Goal: Book appointment/travel/reservation

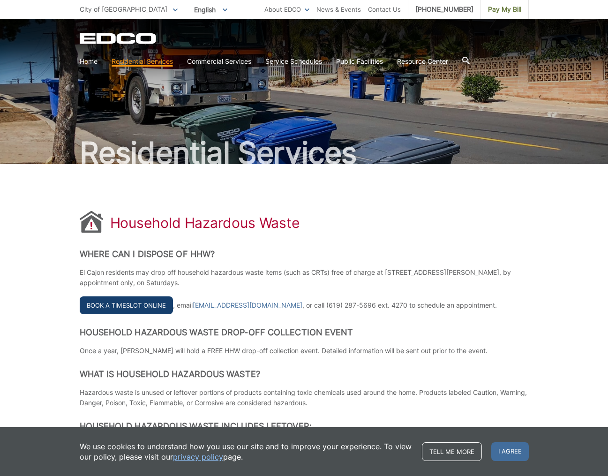
click at [109, 303] on link "Book a Timeslot Online" at bounding box center [126, 305] width 93 height 18
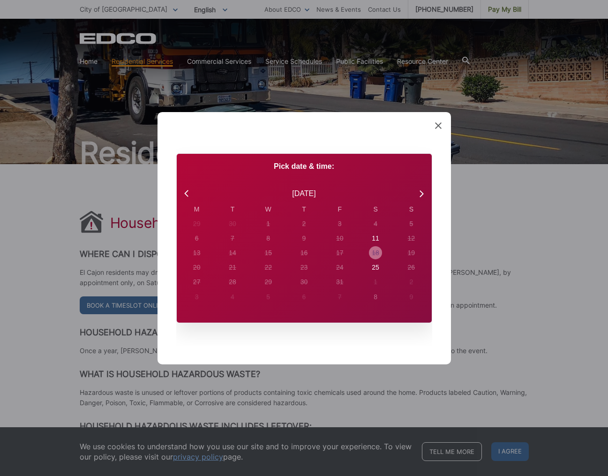
click at [376, 251] on div "18" at bounding box center [375, 253] width 7 height 10
click at [375, 251] on div "18" at bounding box center [375, 253] width 7 height 10
click at [375, 237] on div "11" at bounding box center [375, 238] width 7 height 10
radio input "true"
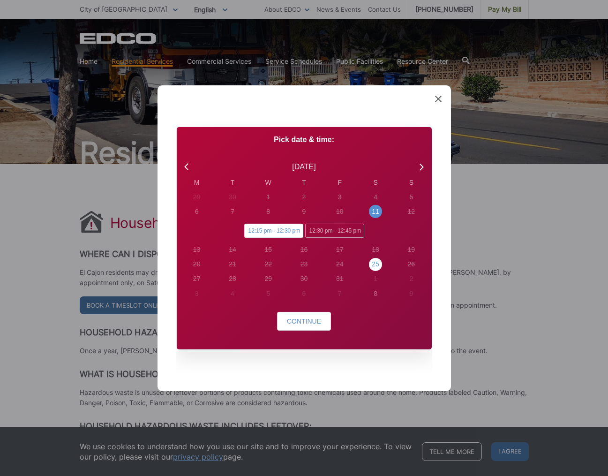
click at [375, 262] on div "25" at bounding box center [375, 264] width 7 height 10
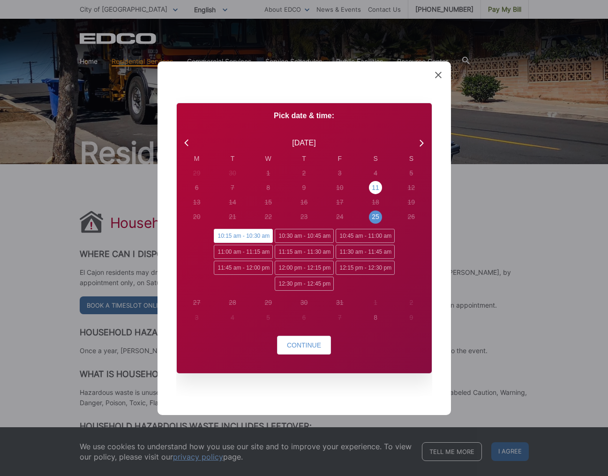
click at [375, 186] on div "11" at bounding box center [375, 188] width 7 height 10
radio input "false"
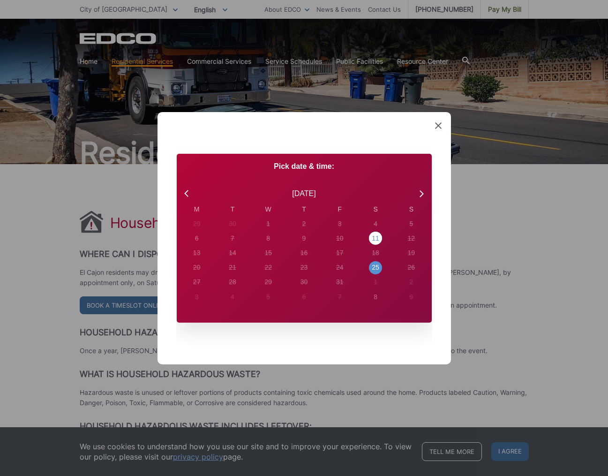
radio input "true"
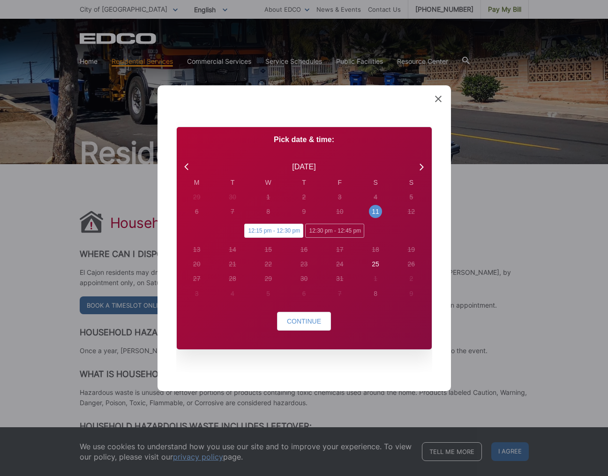
click at [254, 230] on span "12:15 pm - 12:30 pm" at bounding box center [273, 231] width 59 height 14
click at [250, 230] on input "12:15 pm - 12:30 pm" at bounding box center [247, 227] width 6 height 6
click at [299, 319] on span "Continue" at bounding box center [304, 320] width 34 height 7
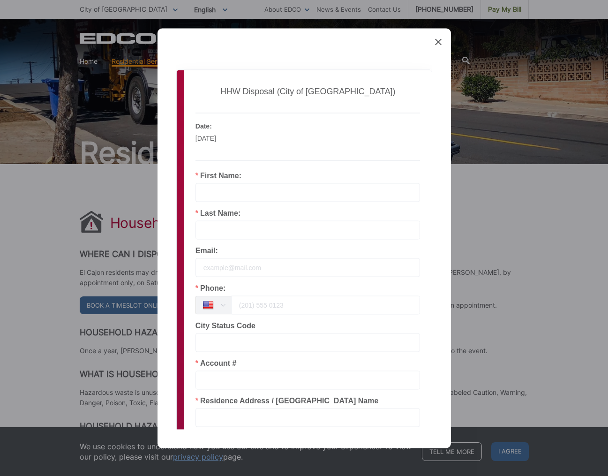
click at [258, 168] on div "Employee: El Cajon HHW Date: [DATE] Local Time: 12:15 pm" at bounding box center [308, 141] width 236 height 59
type input "[PERSON_NAME]"
type input "[EMAIL_ADDRESS][DOMAIN_NAME]"
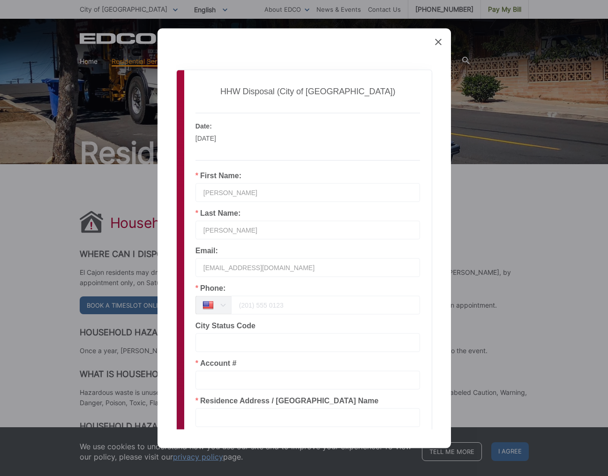
scroll to position [0, 0]
type input "[PHONE_NUMBER]"
type input "91942"
click at [210, 377] on input "text" at bounding box center [307, 379] width 225 height 19
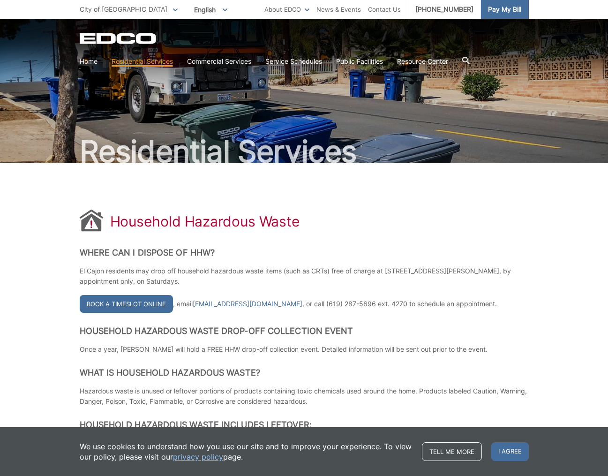
scroll to position [1, 0]
click at [495, 8] on span "Pay My Bill" at bounding box center [504, 9] width 33 height 10
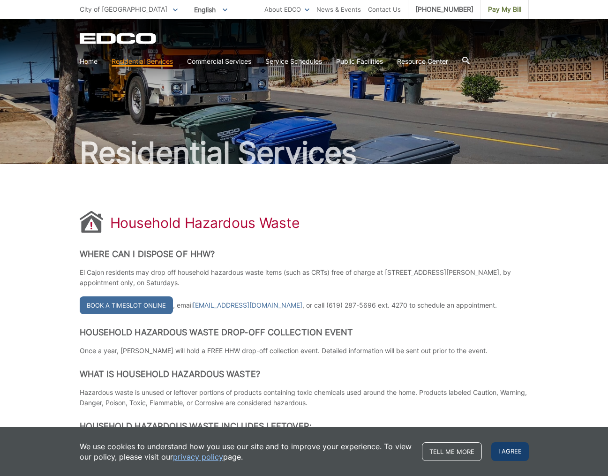
click at [502, 449] on span "I agree" at bounding box center [509, 451] width 37 height 19
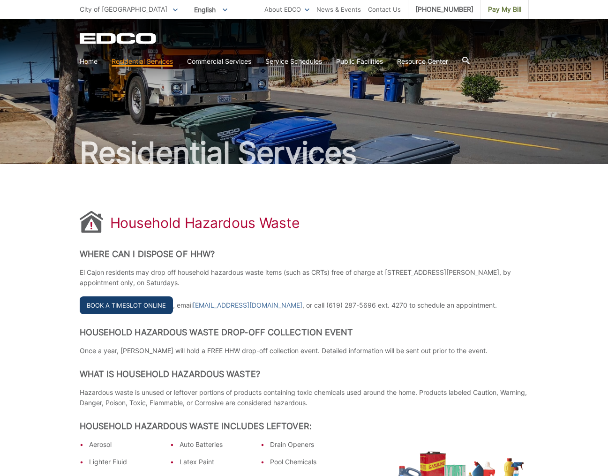
click at [138, 304] on link "Book a Timeslot Online" at bounding box center [126, 305] width 93 height 18
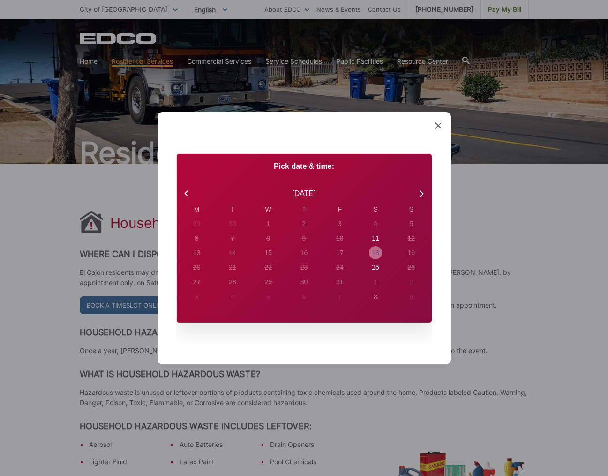
click at [375, 252] on div "18" at bounding box center [375, 253] width 7 height 10
click at [376, 252] on div "18" at bounding box center [375, 253] width 7 height 10
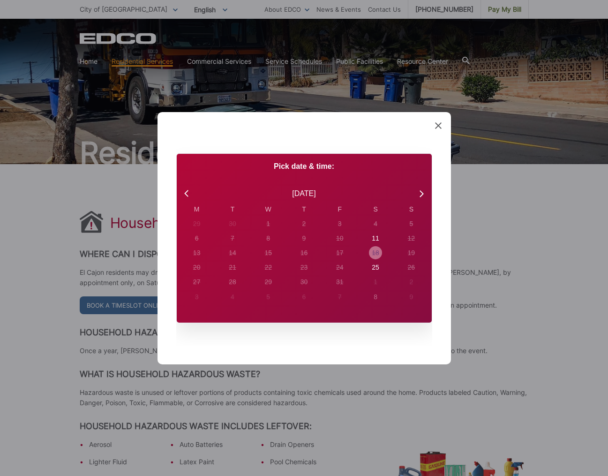
click at [375, 251] on div "18" at bounding box center [375, 253] width 7 height 10
click at [376, 253] on div "18" at bounding box center [375, 253] width 7 height 10
click at [377, 251] on div "18" at bounding box center [375, 253] width 7 height 10
click at [374, 252] on div "18" at bounding box center [375, 253] width 7 height 10
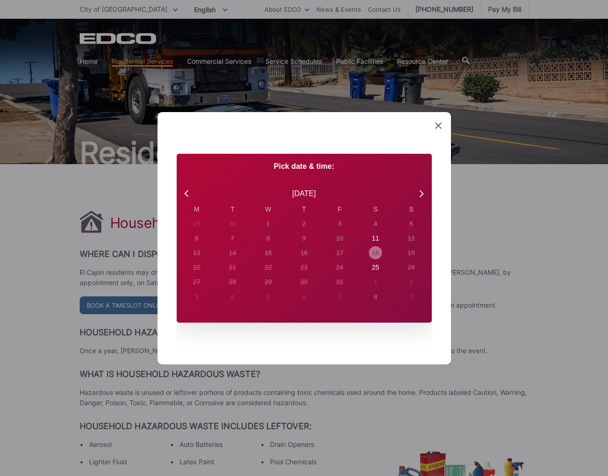
click at [374, 252] on div "18" at bounding box center [375, 253] width 7 height 10
click at [375, 237] on div "11" at bounding box center [375, 238] width 7 height 10
radio input "true"
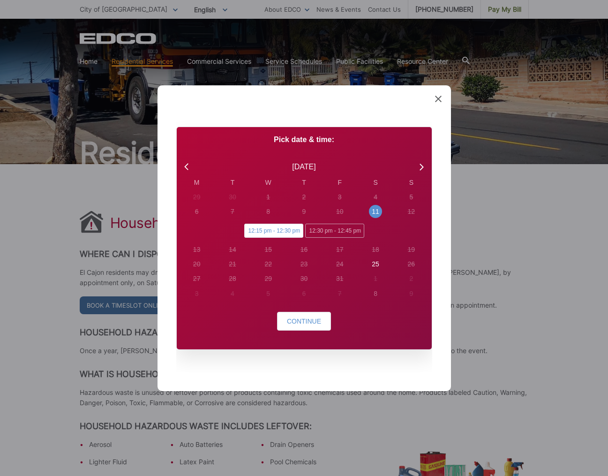
click at [437, 96] on icon at bounding box center [438, 98] width 7 height 7
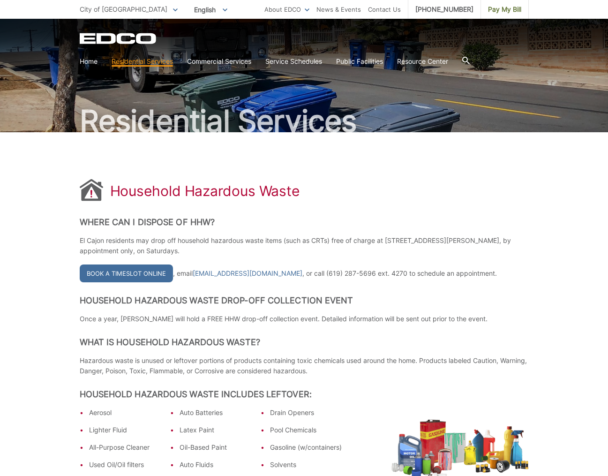
scroll to position [33, 0]
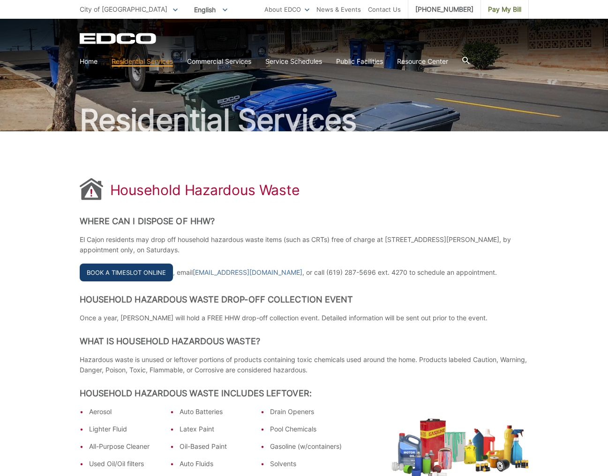
click at [104, 269] on link "Book a Timeslot Online" at bounding box center [126, 272] width 93 height 18
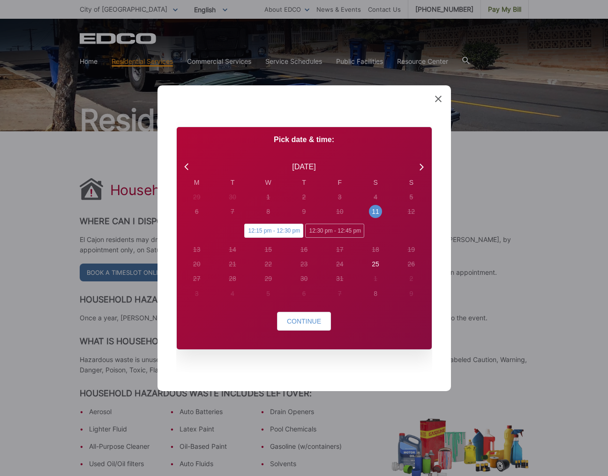
click at [435, 96] on div "Created with Sketch. Book Appointment Bringing anyone with you? Number of Addit…" at bounding box center [303, 238] width 293 height 306
click at [438, 97] on icon at bounding box center [438, 98] width 7 height 7
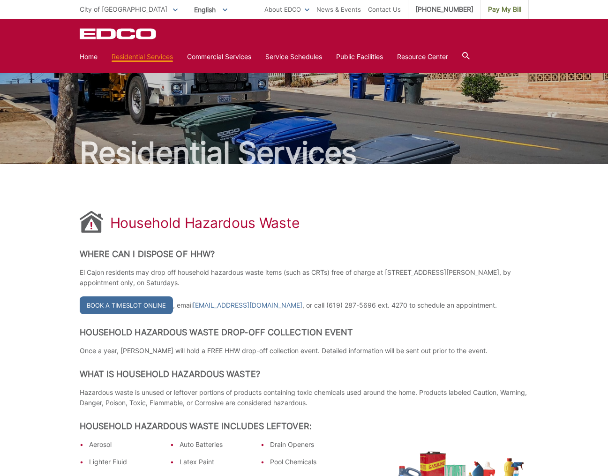
scroll to position [0, 0]
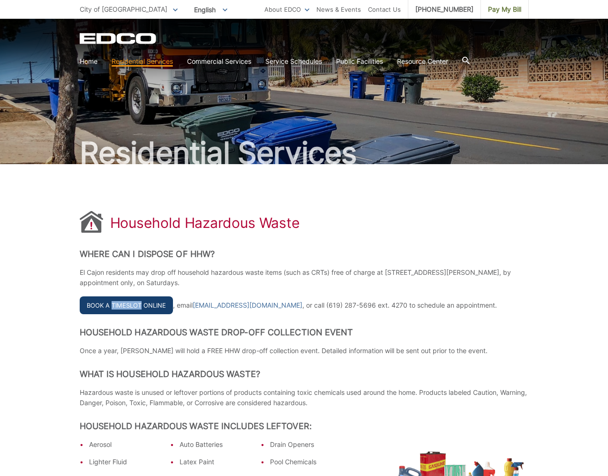
click at [125, 305] on link "Book a Timeslot Online" at bounding box center [126, 305] width 93 height 18
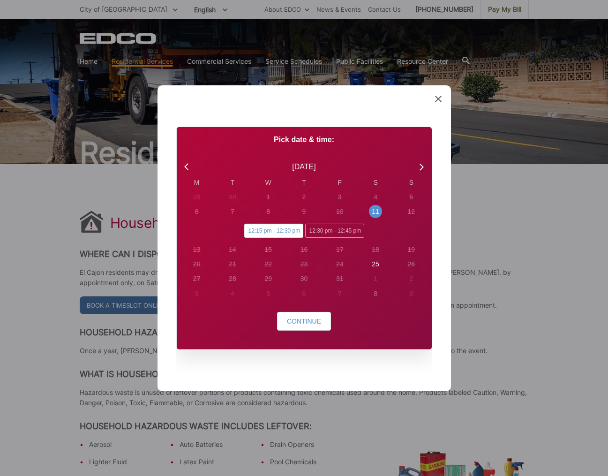
click at [438, 98] on icon at bounding box center [438, 98] width 7 height 7
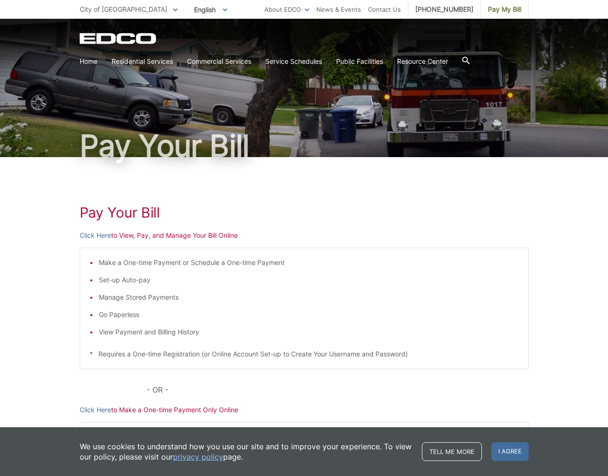
scroll to position [7, 0]
click at [106, 234] on link "Click Here" at bounding box center [95, 235] width 31 height 10
